Goal: Transaction & Acquisition: Book appointment/travel/reservation

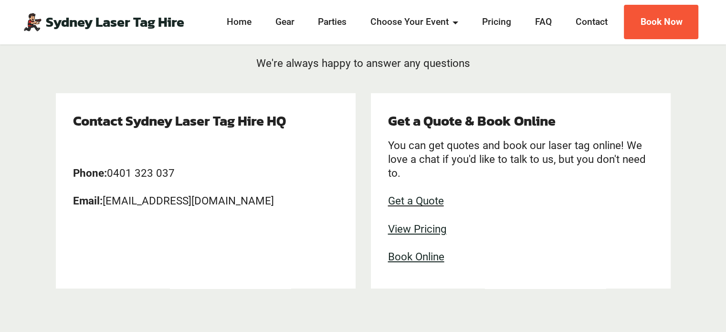
scroll to position [159, 0]
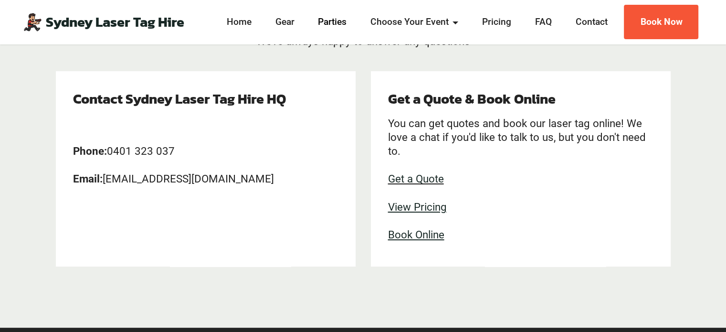
click at [332, 24] on link "Parties" at bounding box center [332, 22] width 34 height 14
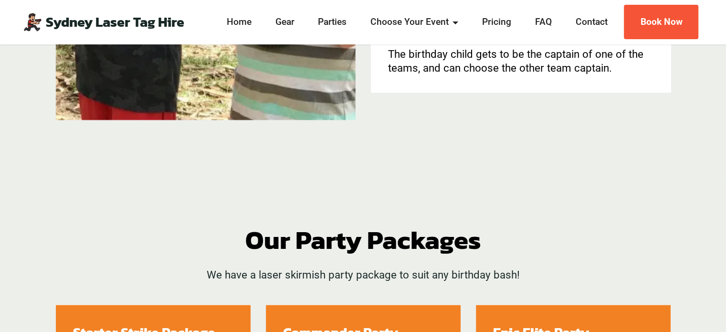
scroll to position [1149, 0]
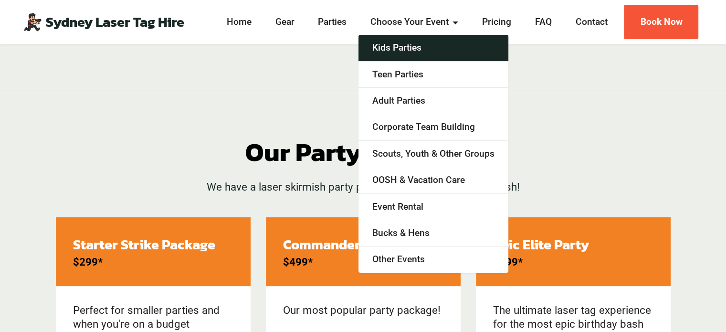
click at [413, 43] on link "Kids Parties" at bounding box center [433, 48] width 150 height 26
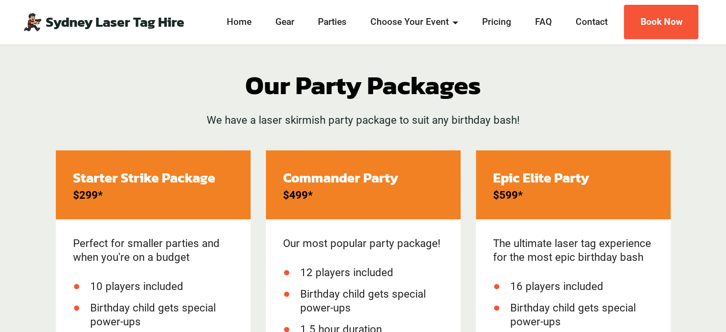
scroll to position [1212, 0]
